Goal: Task Accomplishment & Management: Complete application form

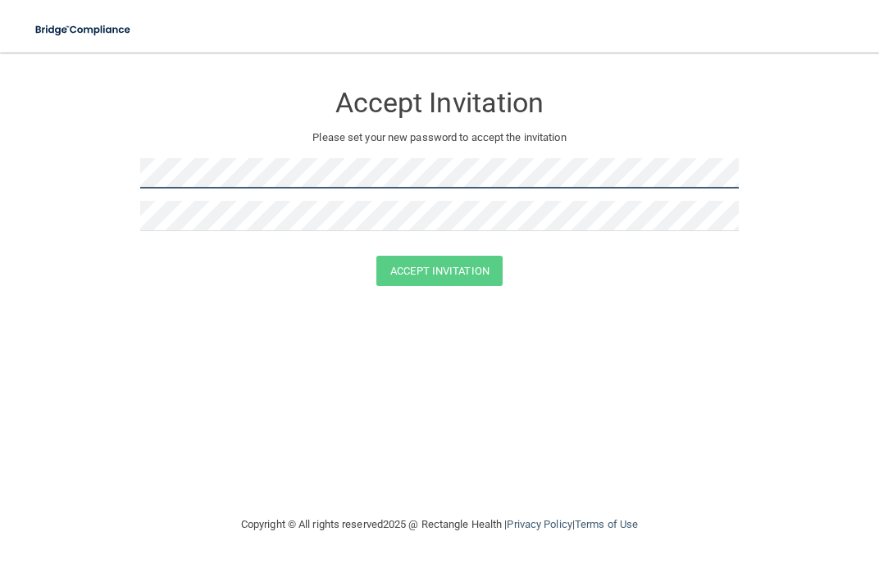
click at [0, 178] on main "Accept Invitation Please set your new password to accept the invitation Accept …" at bounding box center [439, 310] width 879 height 516
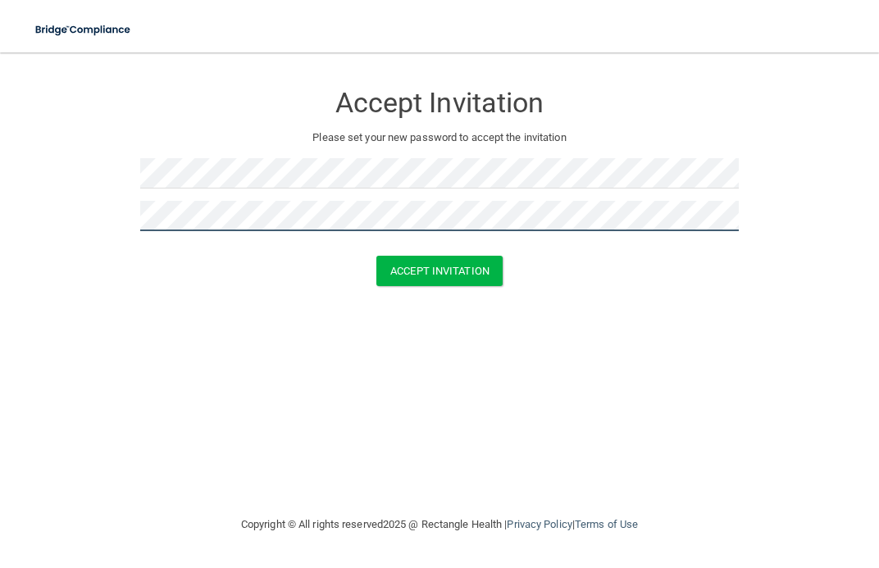
click at [376, 256] on button "Accept Invitation" at bounding box center [439, 271] width 126 height 30
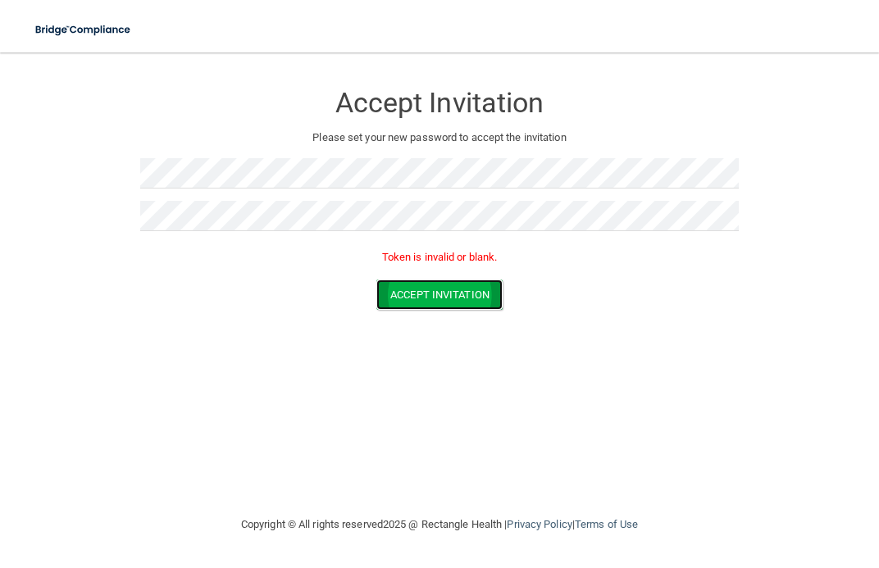
click at [427, 290] on button "Accept Invitation" at bounding box center [439, 295] width 126 height 30
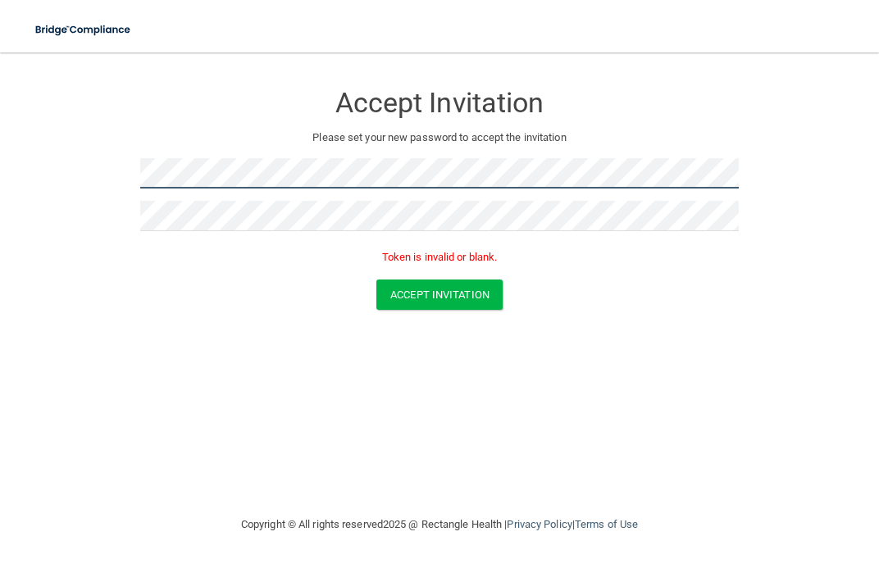
click at [2, 171] on main "Accept Invitation Please set your new password to accept the invitation Token i…" at bounding box center [439, 310] width 879 height 516
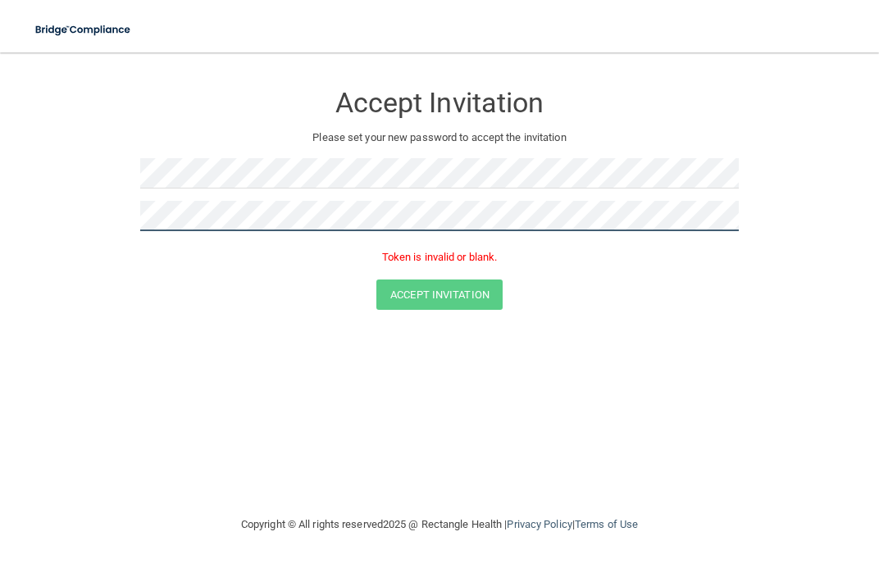
click at [29, 191] on main "Accept Invitation Please set your new password to accept the invitation Token i…" at bounding box center [439, 310] width 879 height 516
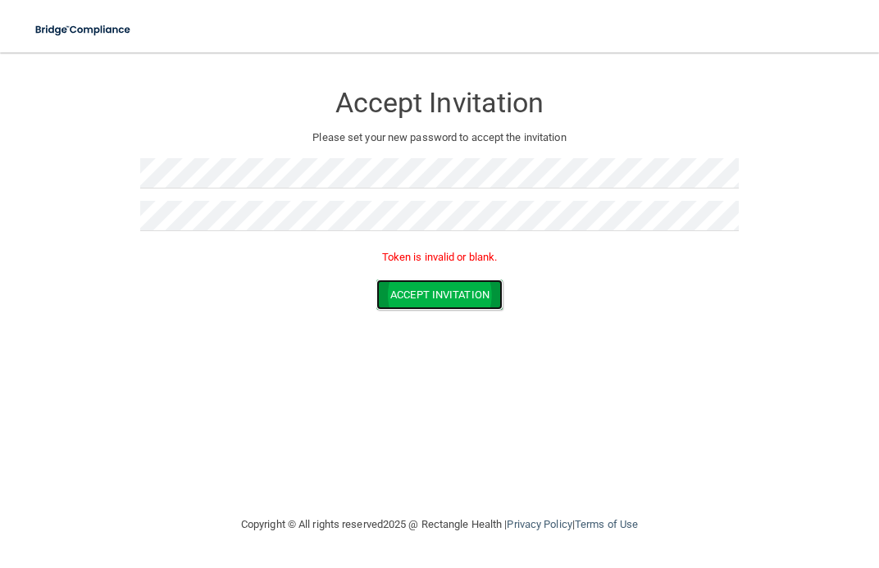
click at [467, 289] on button "Accept Invitation" at bounding box center [439, 295] width 126 height 30
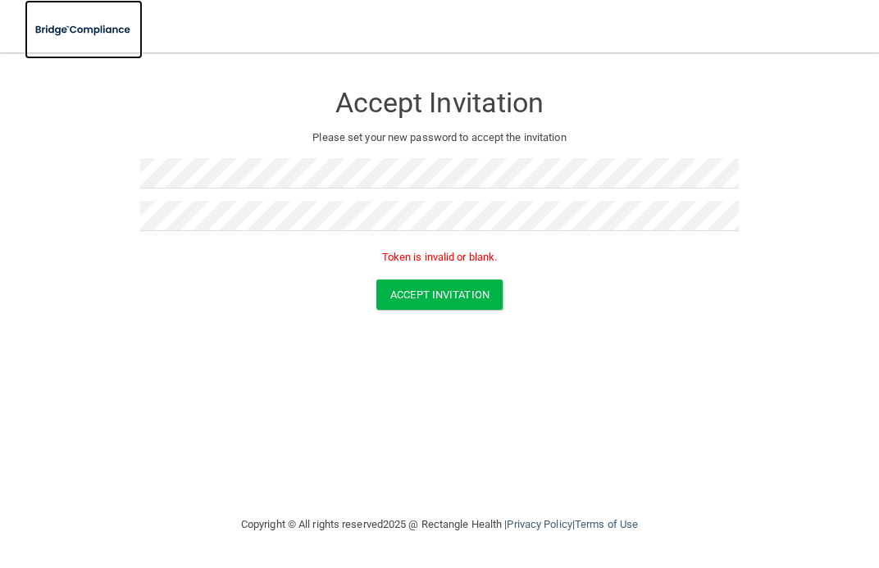
click at [61, 35] on img at bounding box center [84, 30] width 118 height 34
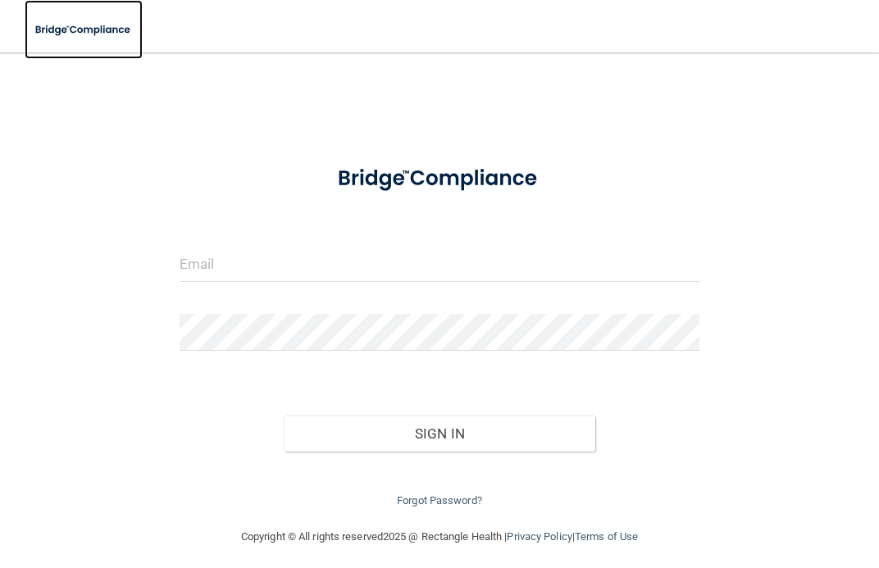
scroll to position [8, 0]
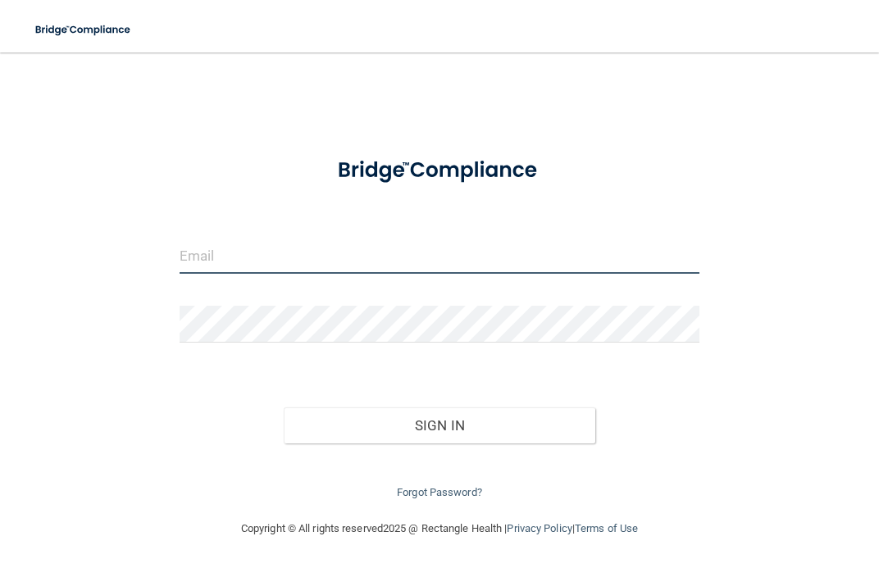
click at [214, 256] on input "email" at bounding box center [440, 255] width 521 height 37
click at [417, 491] on link "Forgot Password?" at bounding box center [439, 492] width 85 height 12
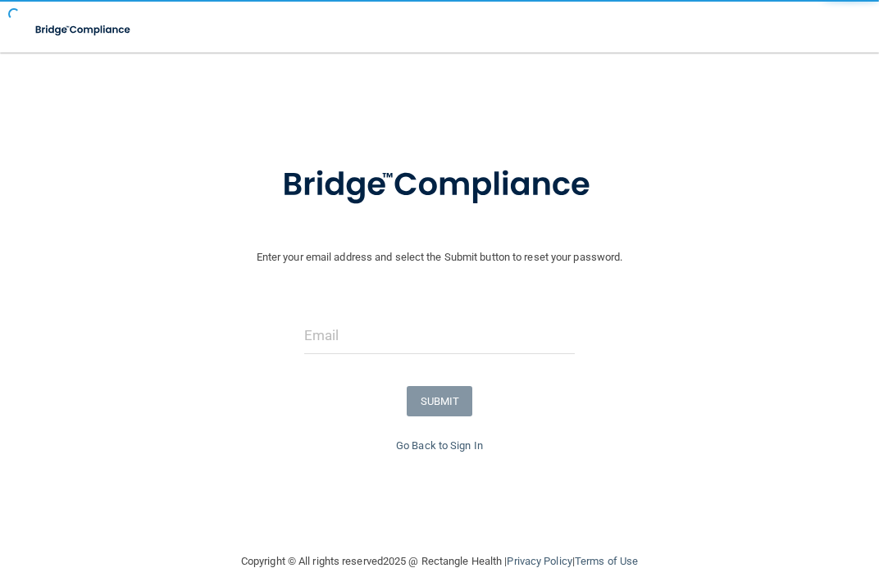
scroll to position [41, 0]
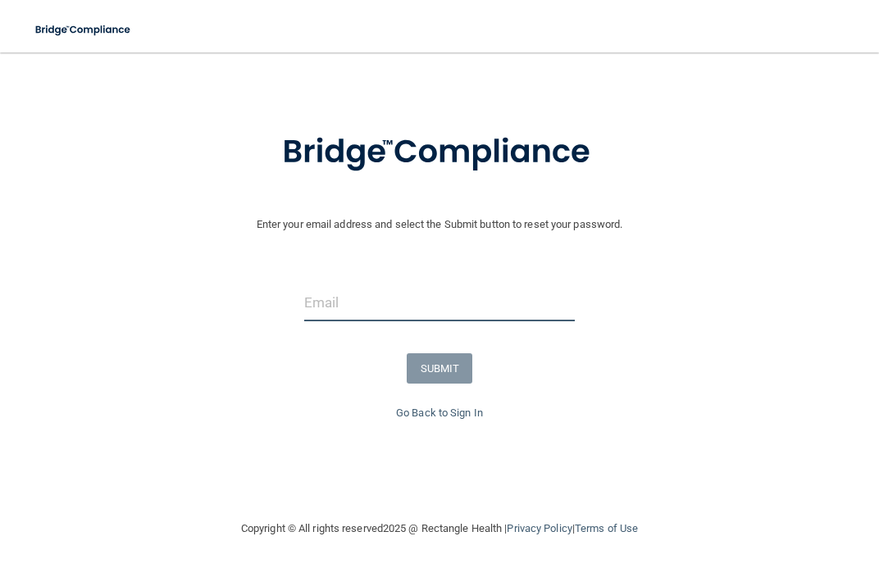
click at [370, 299] on input "email" at bounding box center [439, 303] width 271 height 37
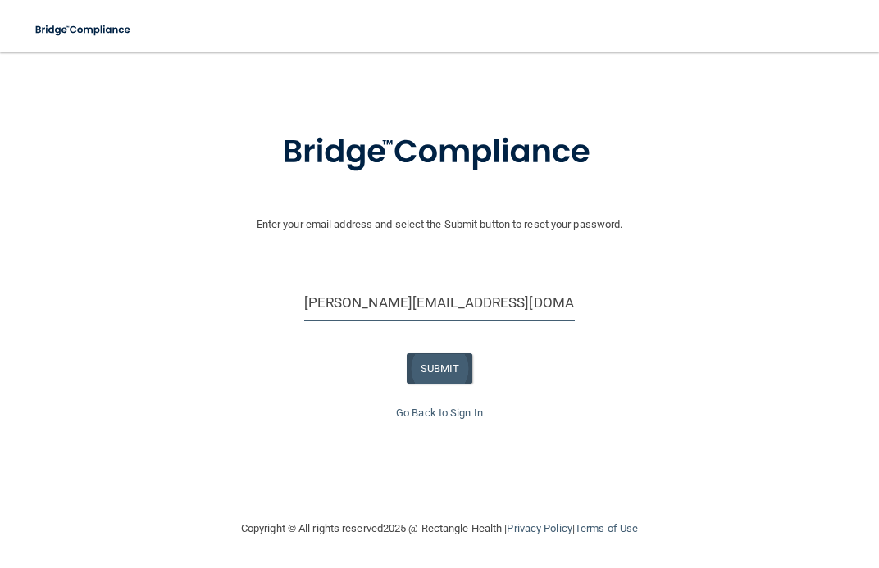
type input "[PERSON_NAME][EMAIL_ADDRESS][DOMAIN_NAME]"
click at [423, 371] on button "SUBMIT" at bounding box center [440, 368] width 66 height 30
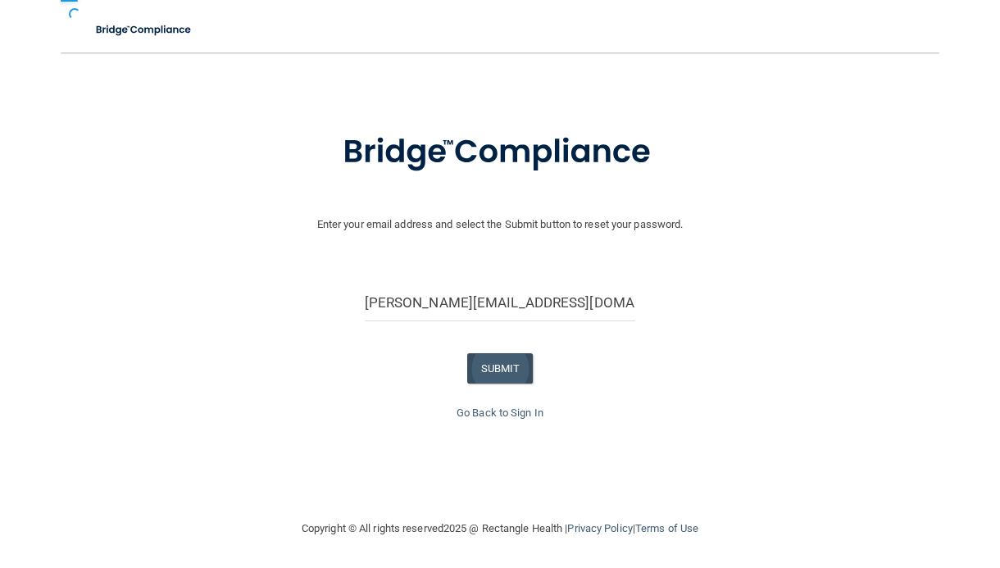
scroll to position [0, 0]
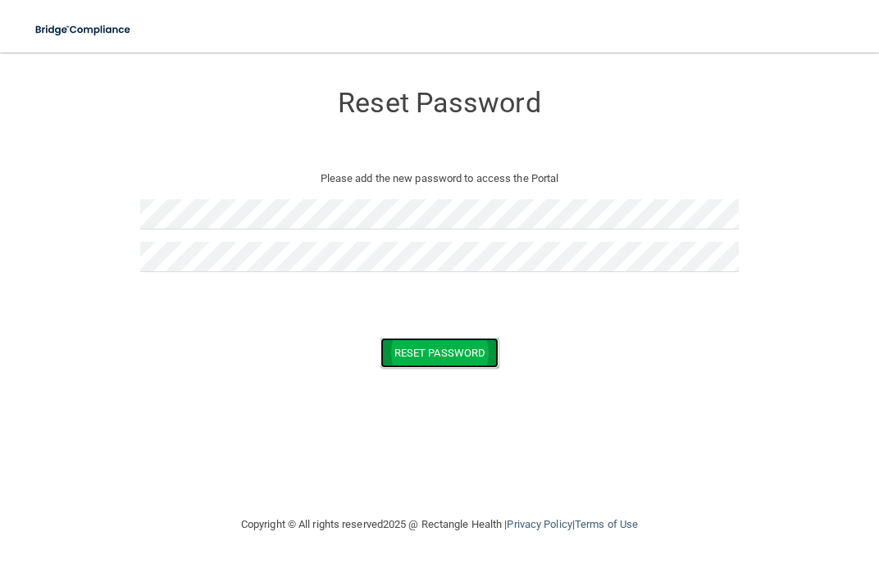
click at [403, 365] on button "Reset Password" at bounding box center [439, 353] width 118 height 30
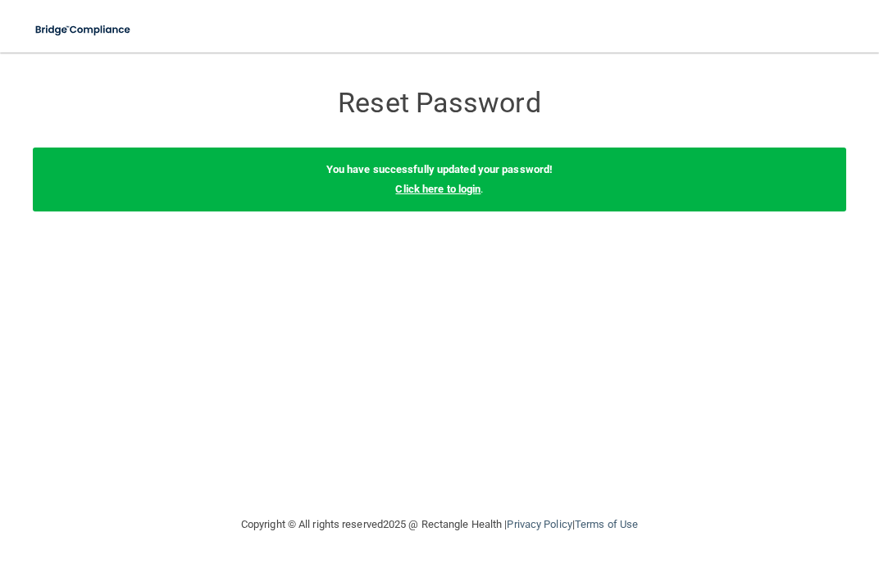
click at [440, 194] on link "Click here to login" at bounding box center [437, 189] width 85 height 12
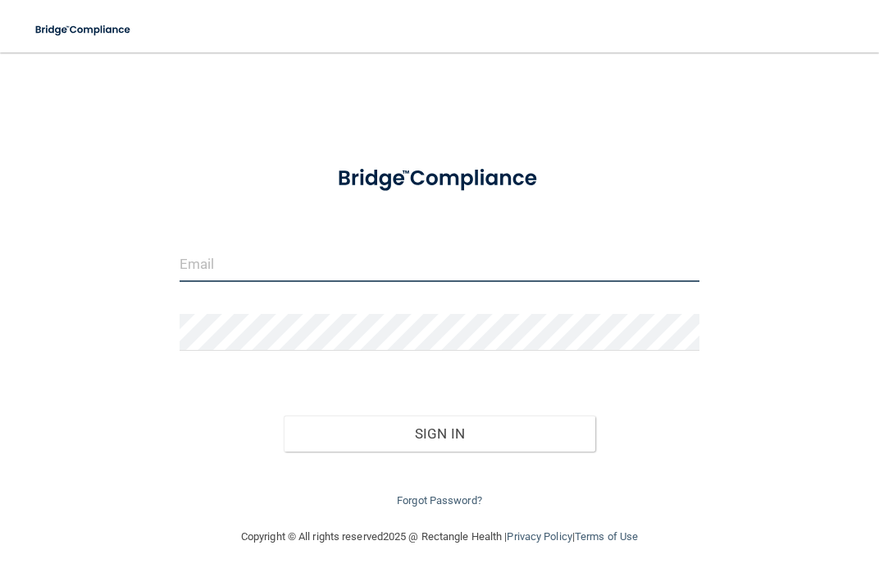
click at [310, 266] on input "email" at bounding box center [440, 263] width 521 height 37
type input "[PERSON_NAME][EMAIL_ADDRESS][DOMAIN_NAME]"
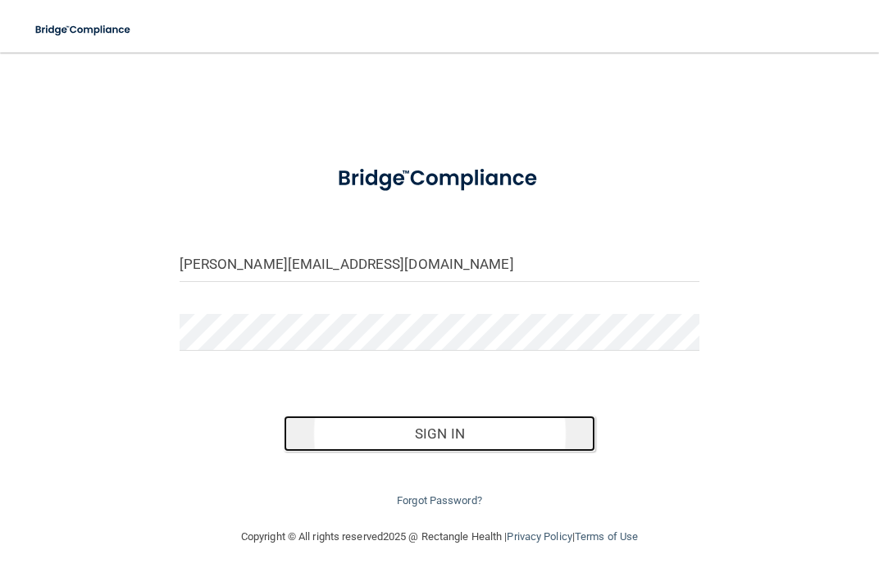
click at [403, 430] on button "Sign In" at bounding box center [440, 434] width 312 height 36
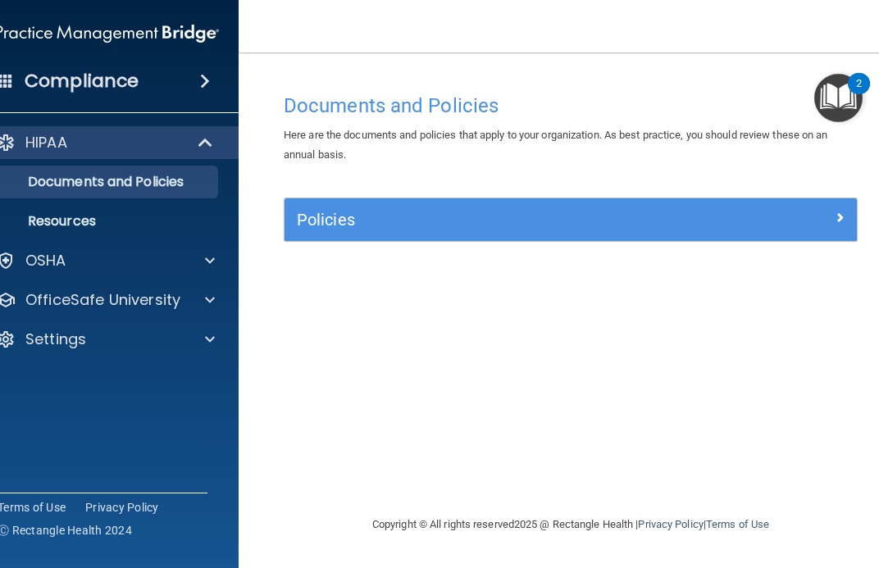
click at [407, 235] on div "Policies" at bounding box center [571, 219] width 572 height 43
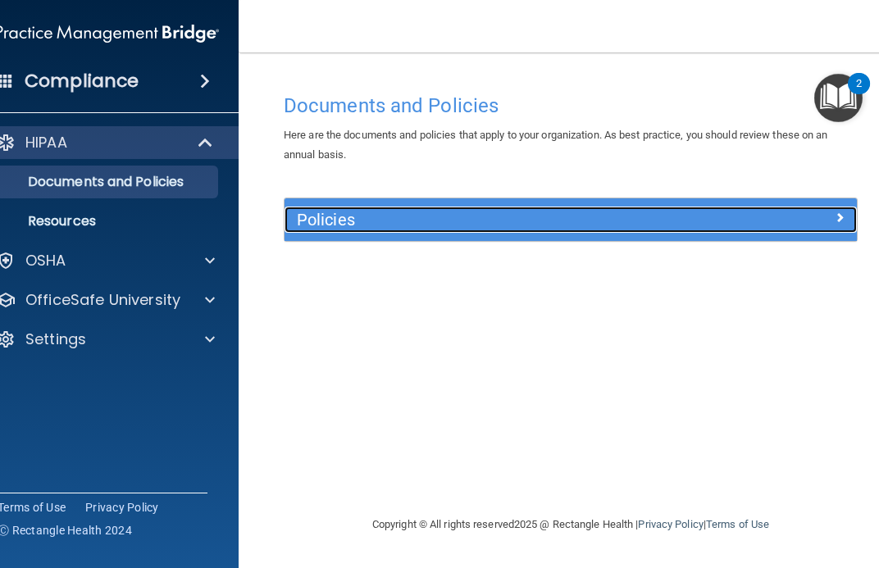
click at [376, 222] on h5 "Policies" at bounding box center [499, 220] width 405 height 18
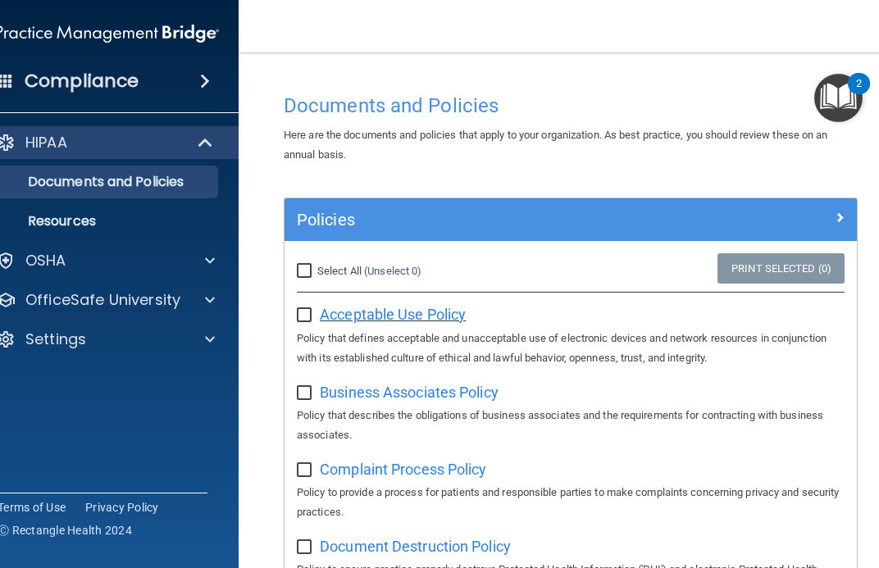
click at [404, 312] on span "Acceptable Use Policy" at bounding box center [393, 314] width 146 height 17
click at [303, 273] on input "Select All (Unselect 0) Unselect All" at bounding box center [306, 271] width 19 height 13
checkbox input "true"
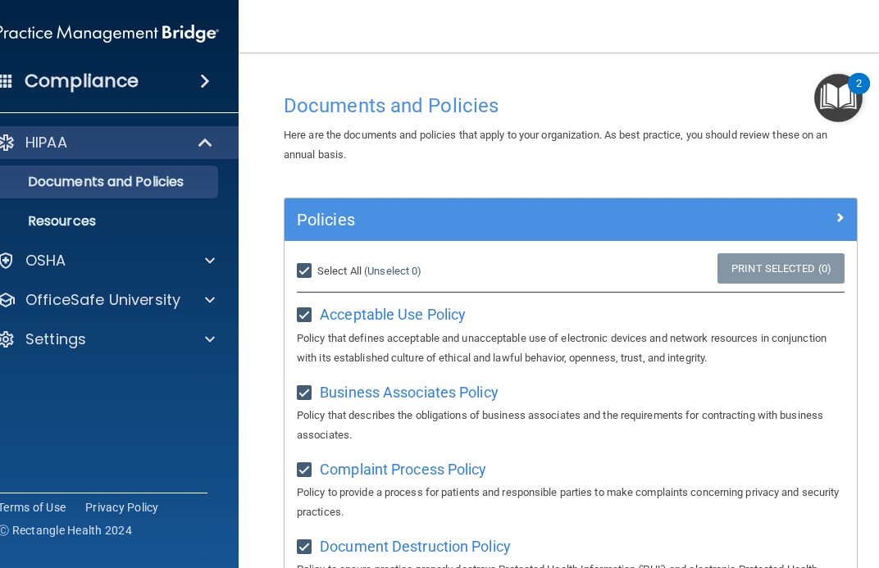
checkbox input "true"
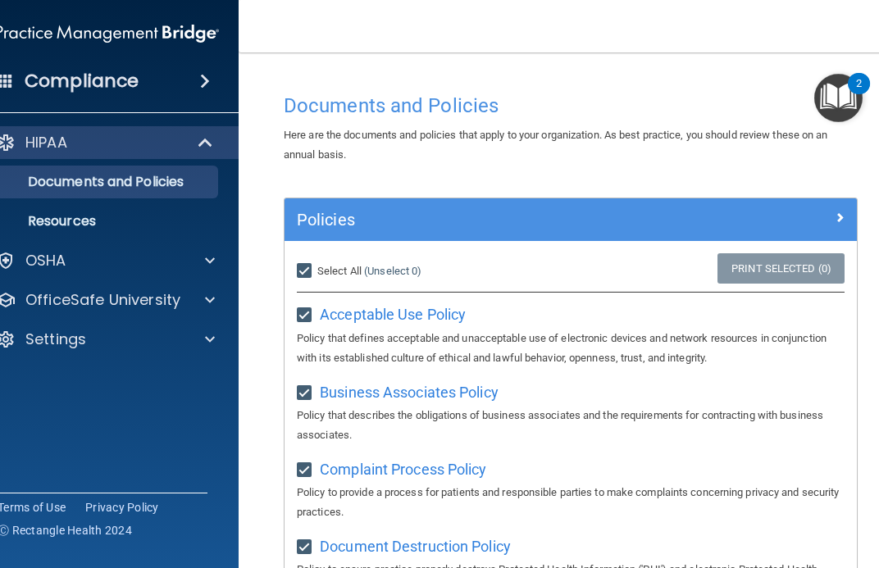
checkbox input "true"
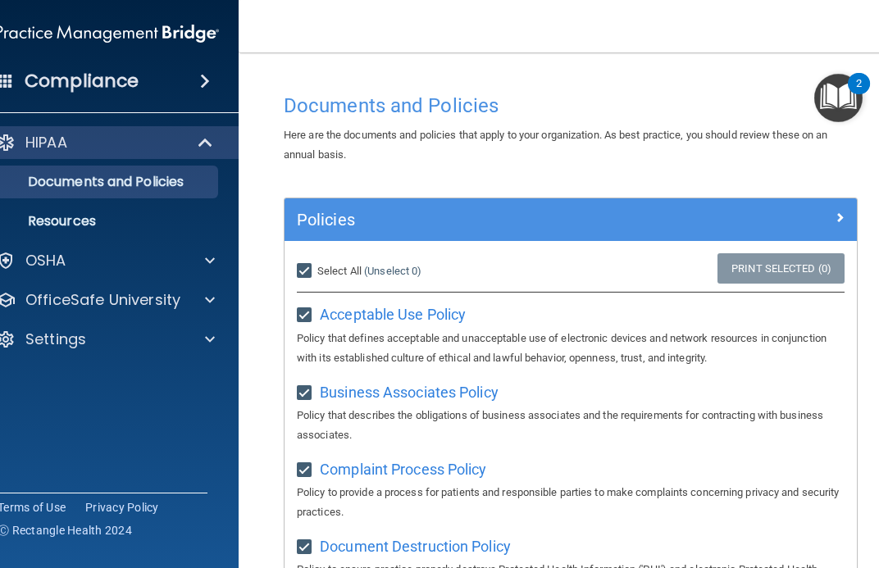
checkbox input "true"
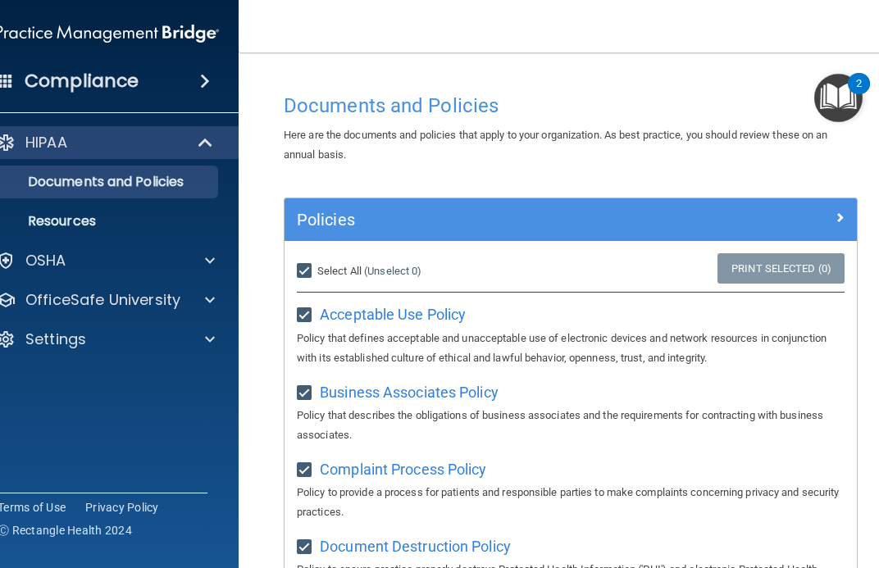
checkbox input "true"
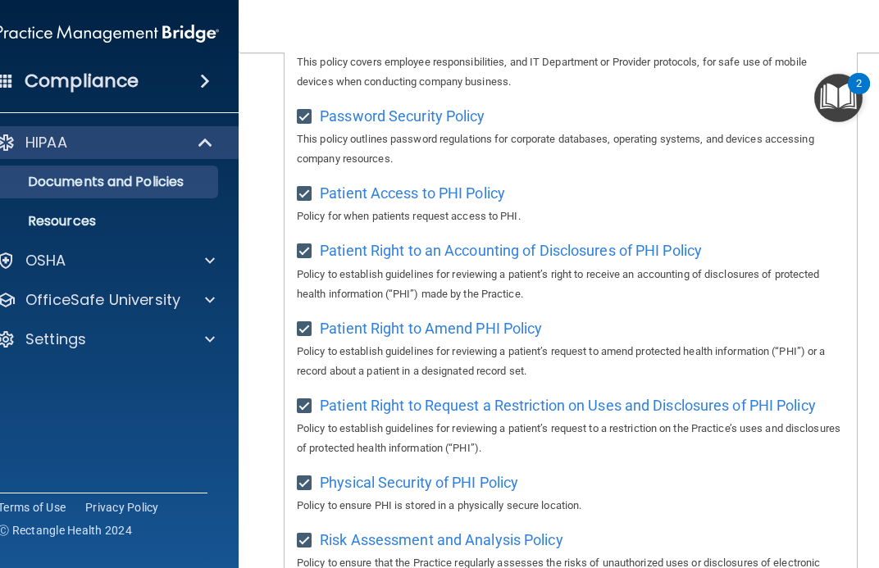
scroll to position [1461, 0]
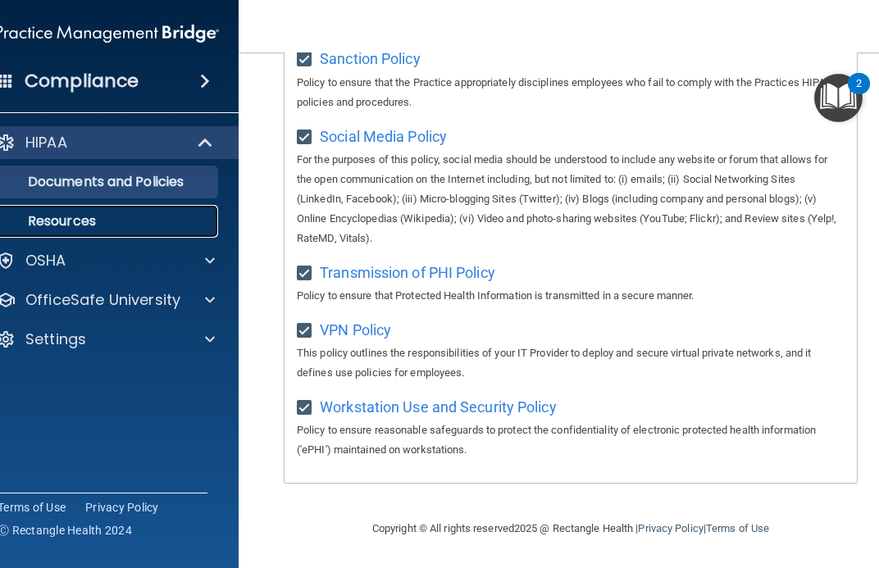
click at [44, 218] on p "Resources" at bounding box center [99, 221] width 224 height 16
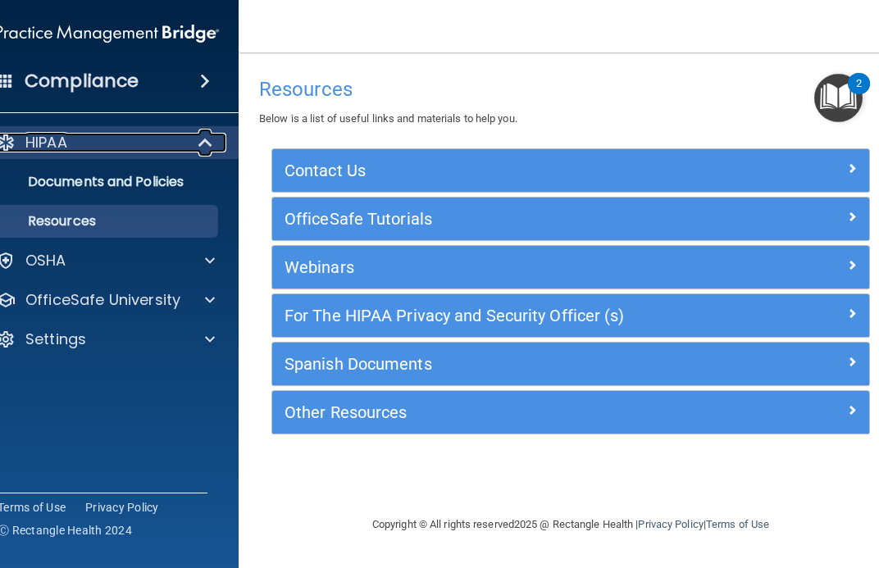
click at [89, 143] on div "HIPAA" at bounding box center [85, 143] width 203 height 20
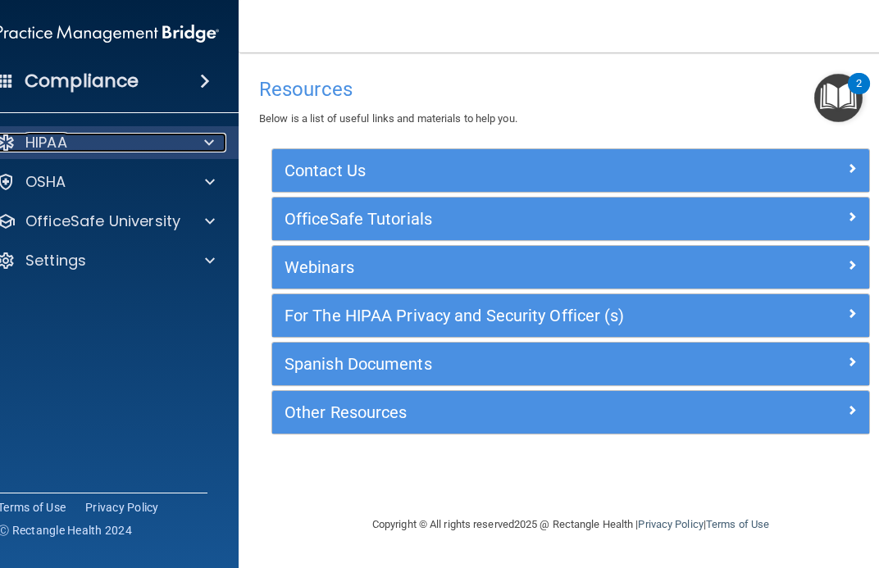
click at [198, 144] on div at bounding box center [206, 143] width 40 height 20
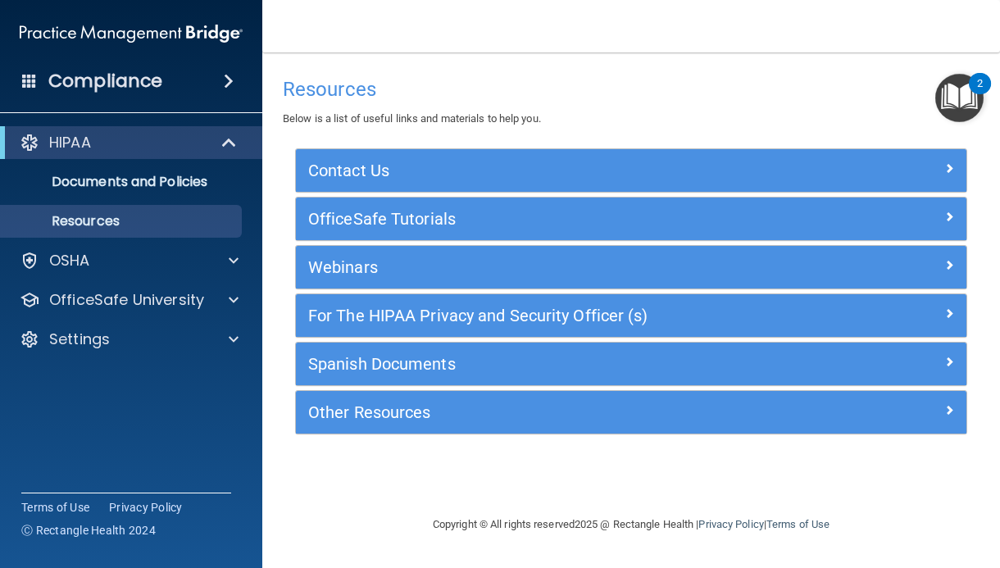
click at [225, 88] on span at bounding box center [229, 81] width 10 height 20
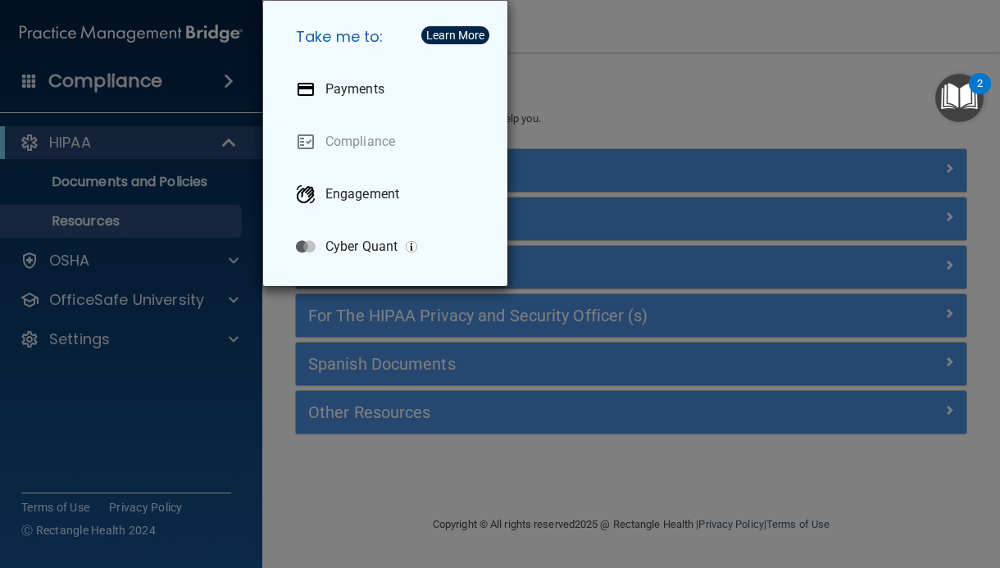
click at [143, 113] on div "Take me to: Payments Compliance Engagement Cyber Quant" at bounding box center [500, 284] width 1000 height 568
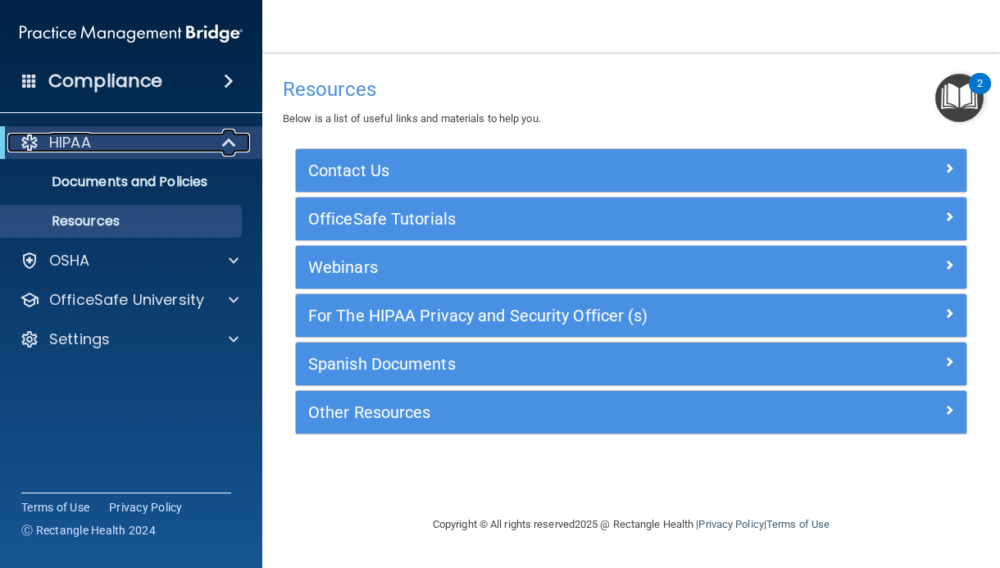
click at [225, 142] on span at bounding box center [231, 143] width 14 height 20
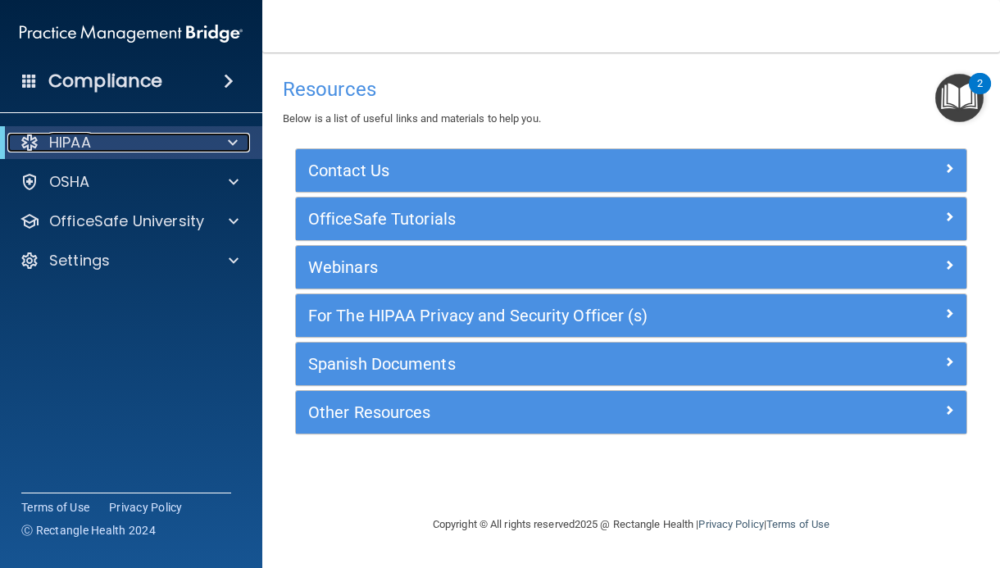
click at [189, 139] on div "HIPAA" at bounding box center [108, 143] width 203 height 20
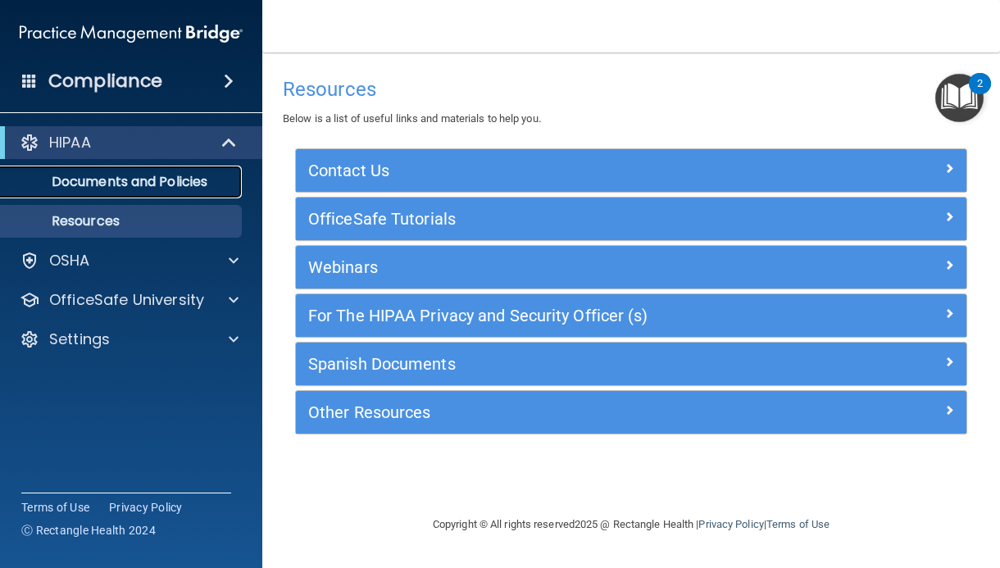
click at [152, 177] on p "Documents and Policies" at bounding box center [123, 182] width 224 height 16
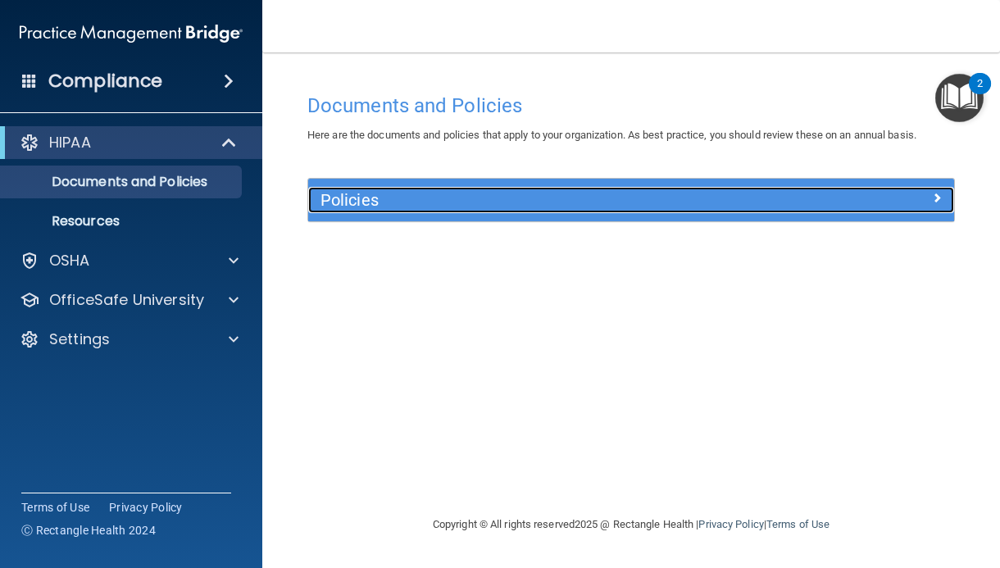
click at [461, 206] on h5 "Policies" at bounding box center [551, 200] width 460 height 18
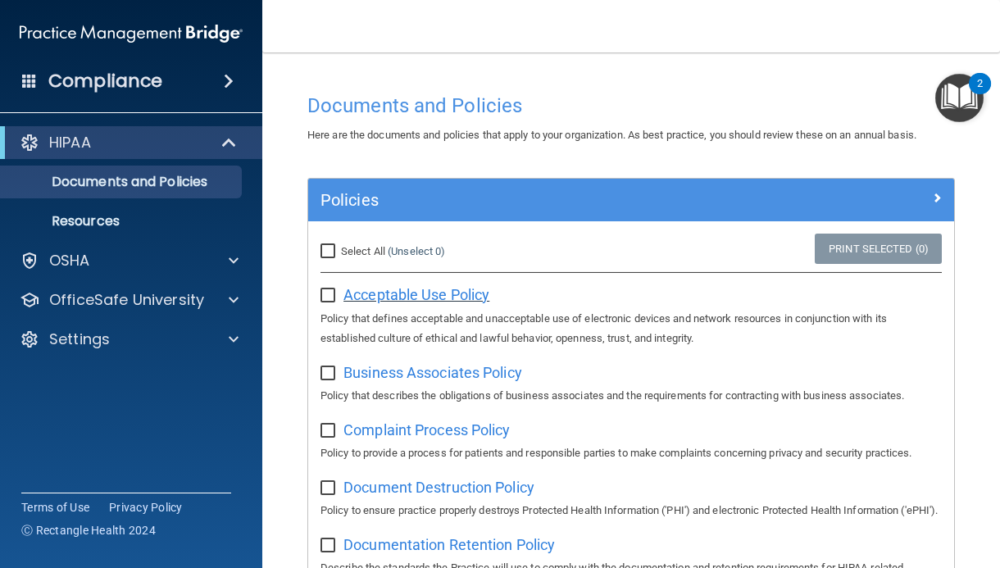
click at [355, 296] on span "Acceptable Use Policy" at bounding box center [417, 294] width 146 height 17
click at [325, 259] on label "Select All (Unselect 0) Unselect All" at bounding box center [383, 252] width 125 height 20
click at [325, 258] on input "Select All (Unselect 0) Unselect All" at bounding box center [330, 251] width 19 height 13
checkbox input "true"
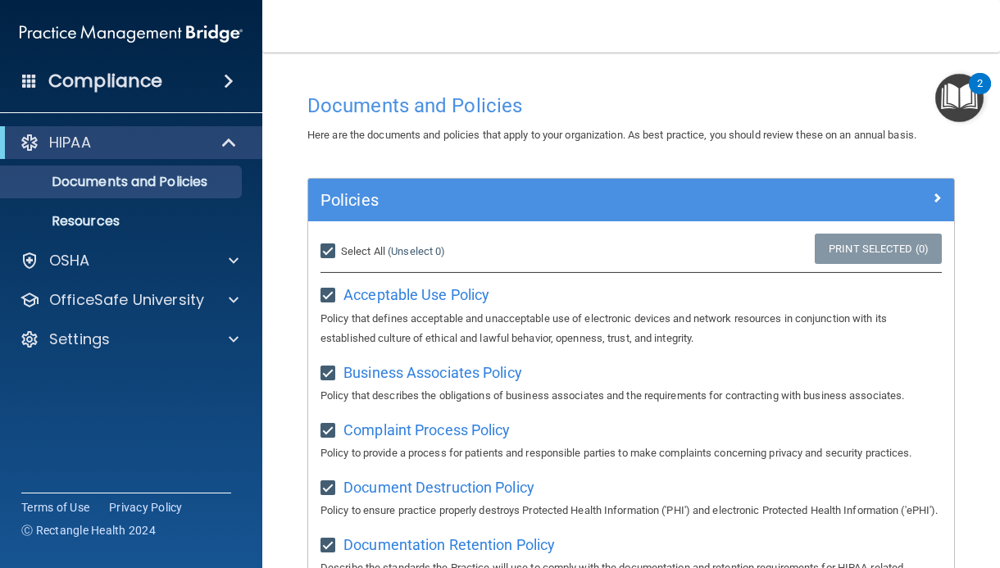
checkbox input "true"
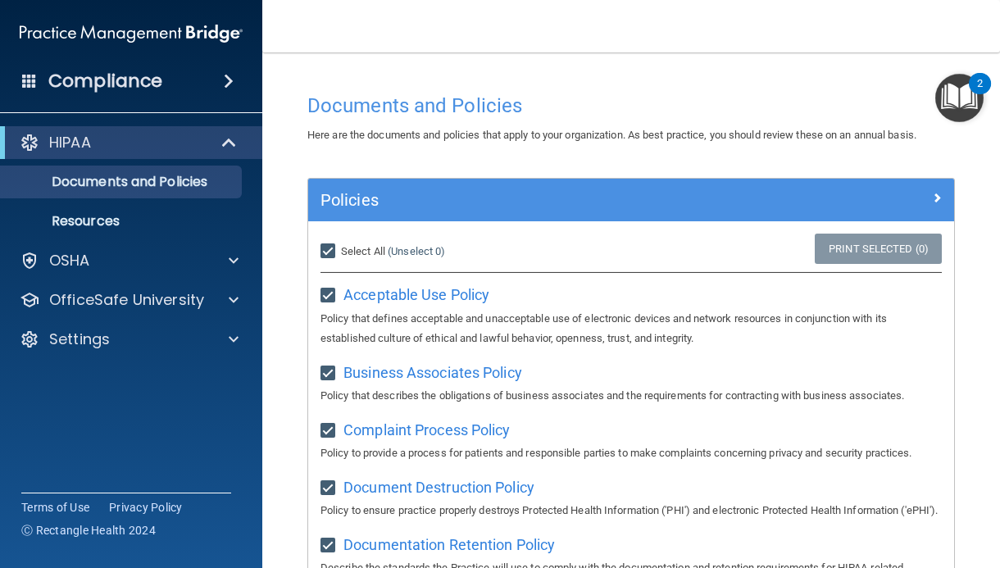
checkbox input "true"
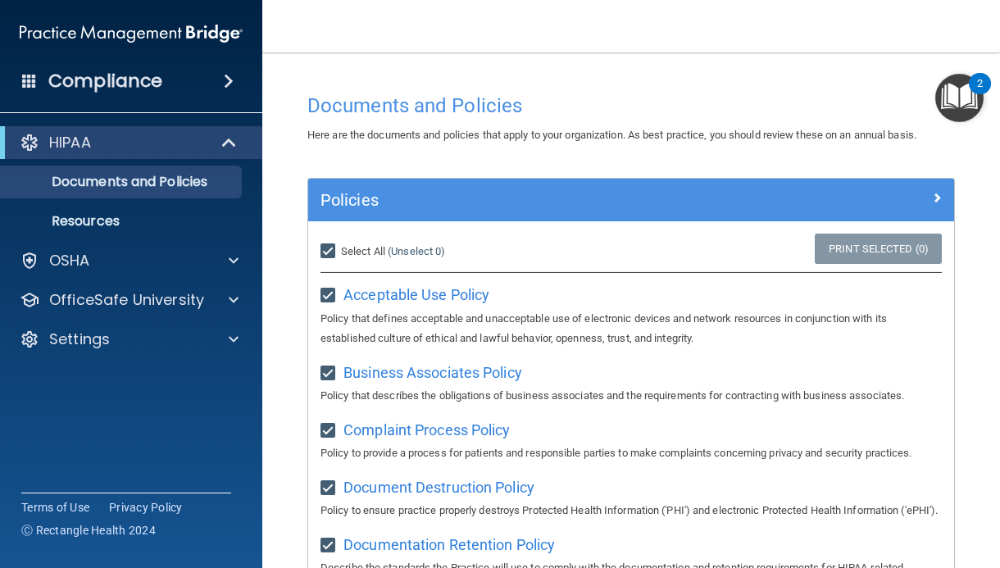
checkbox input "true"
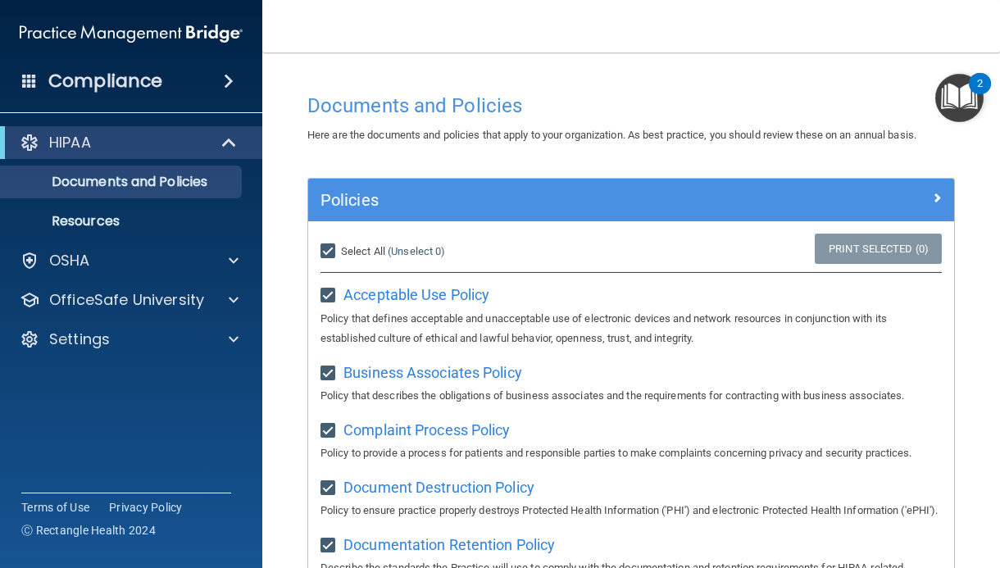
checkbox input "true"
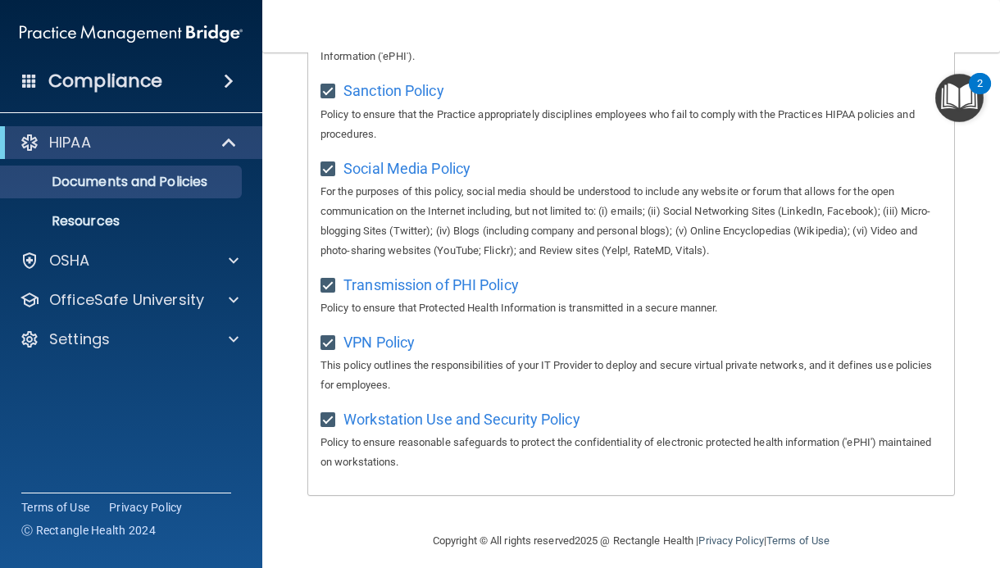
scroll to position [1382, 0]
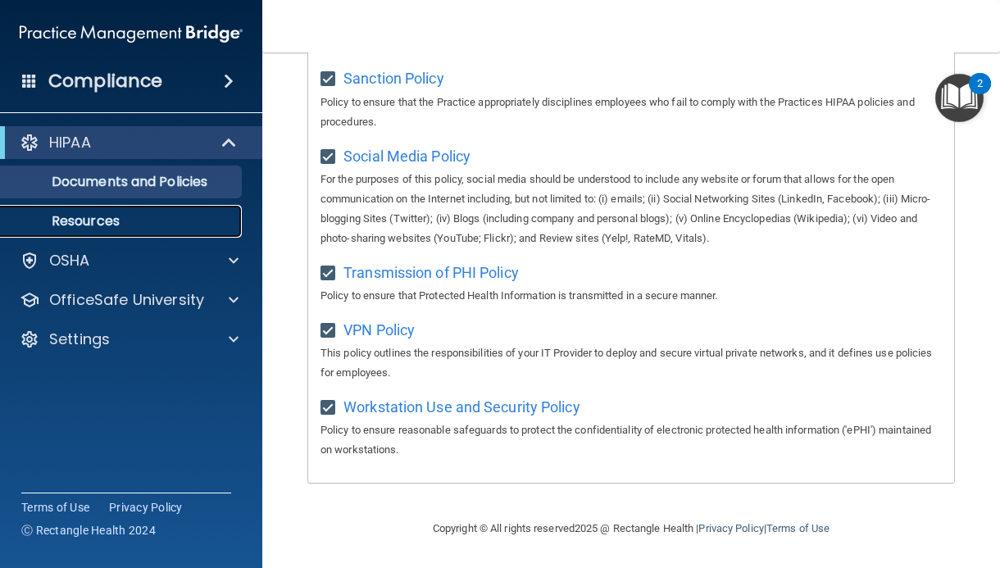
click at [58, 222] on p "Resources" at bounding box center [123, 221] width 224 height 16
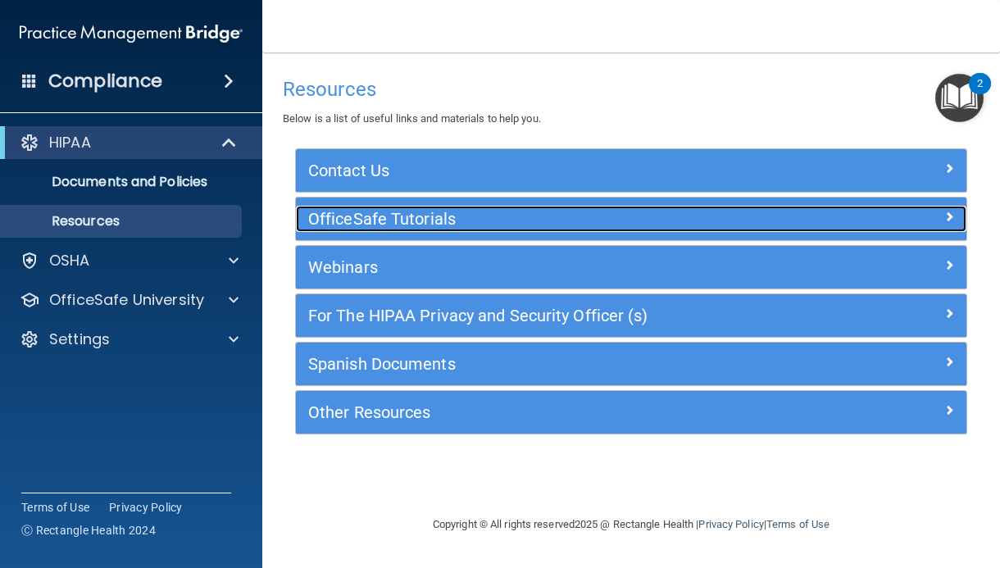
click at [435, 224] on h5 "OfficeSafe Tutorials" at bounding box center [547, 219] width 479 height 18
